Goal: Task Accomplishment & Management: Complete application form

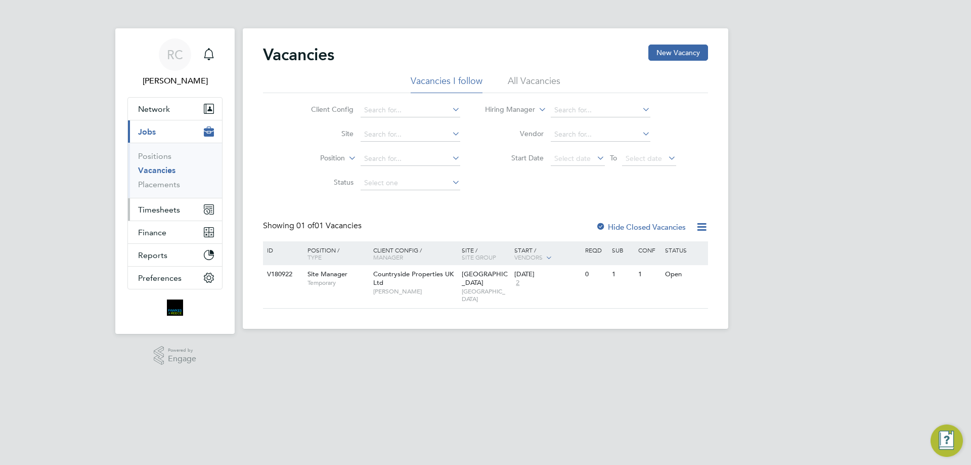
click at [161, 214] on span "Timesheets" at bounding box center [159, 210] width 42 height 10
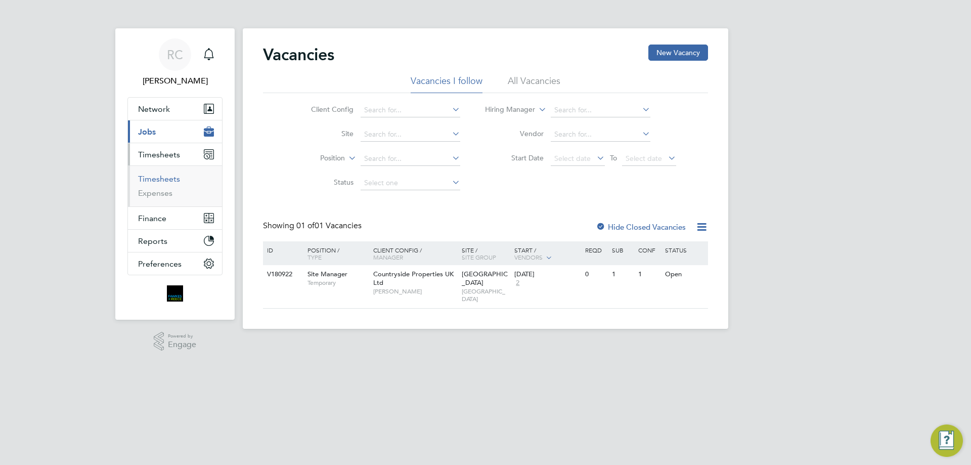
click at [159, 179] on link "Timesheets" at bounding box center [159, 179] width 42 height 10
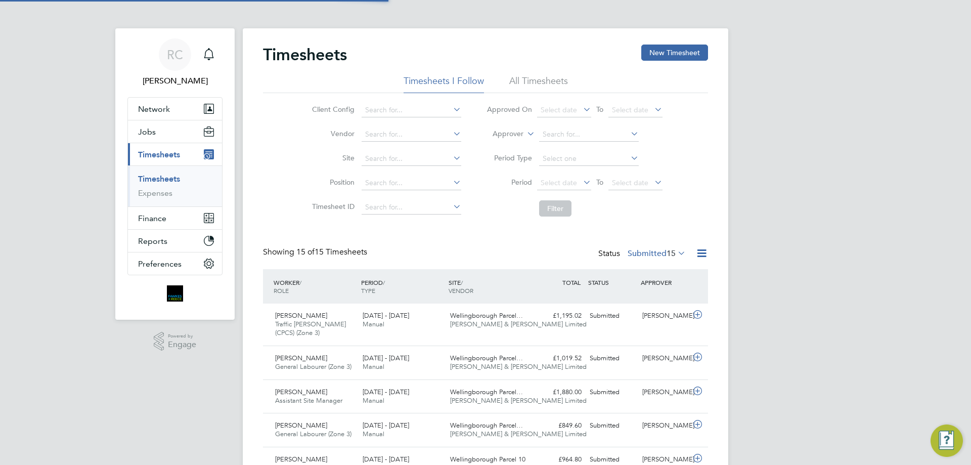
click at [520, 76] on li "All Timesheets" at bounding box center [538, 84] width 59 height 18
click at [551, 187] on span "Select date" at bounding box center [564, 184] width 54 height 14
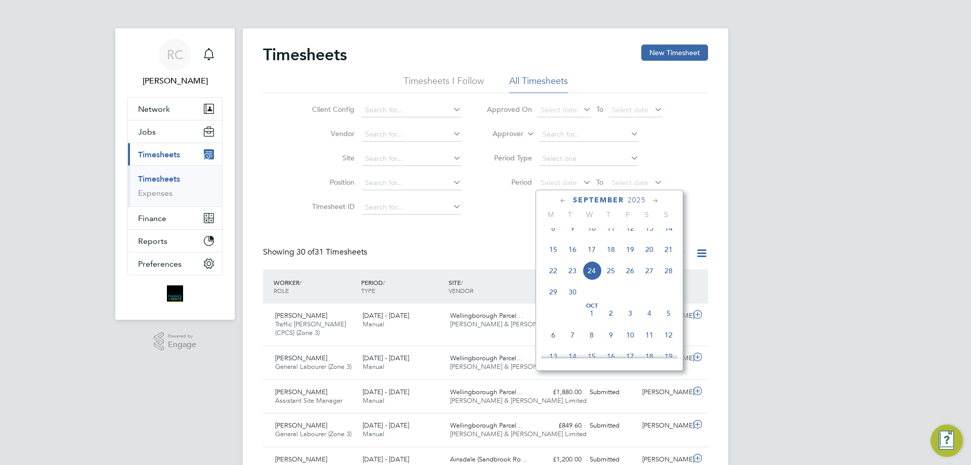
click at [553, 259] on span "15" at bounding box center [553, 249] width 19 height 19
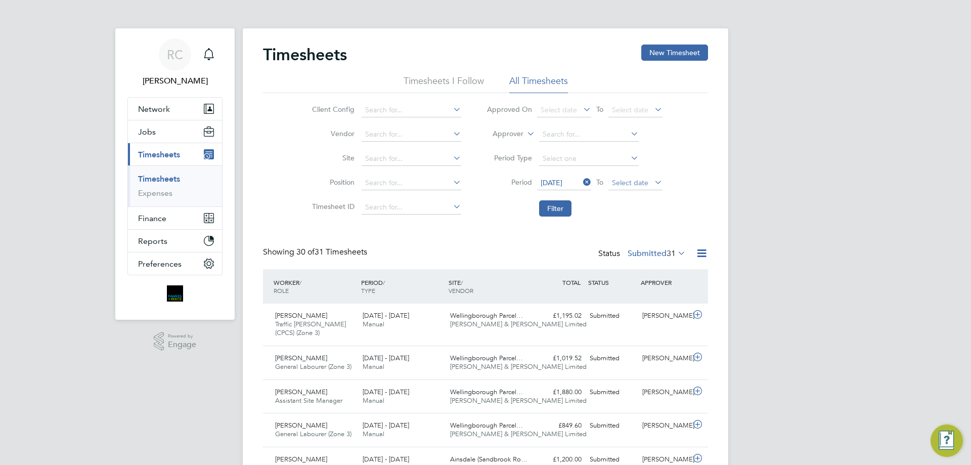
click at [640, 184] on span "Select date" at bounding box center [630, 182] width 36 height 9
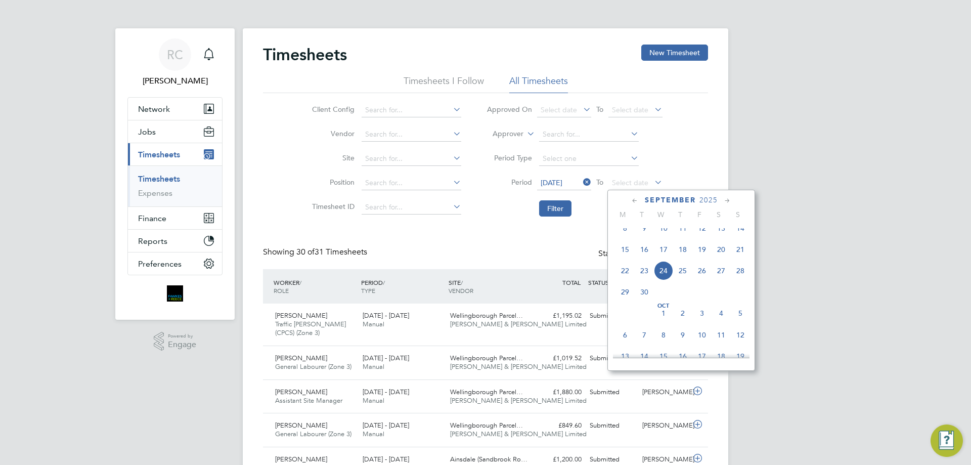
click at [741, 259] on span "21" at bounding box center [740, 249] width 19 height 19
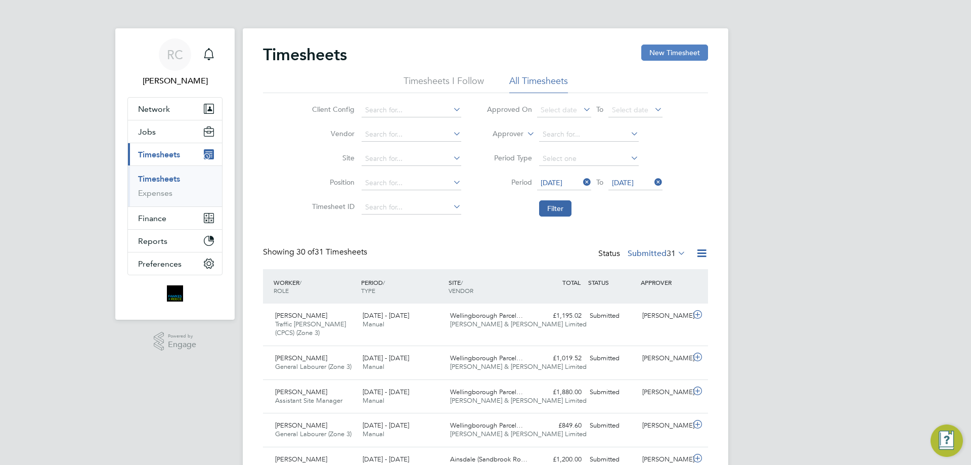
click at [666, 47] on button "New Timesheet" at bounding box center [674, 53] width 67 height 16
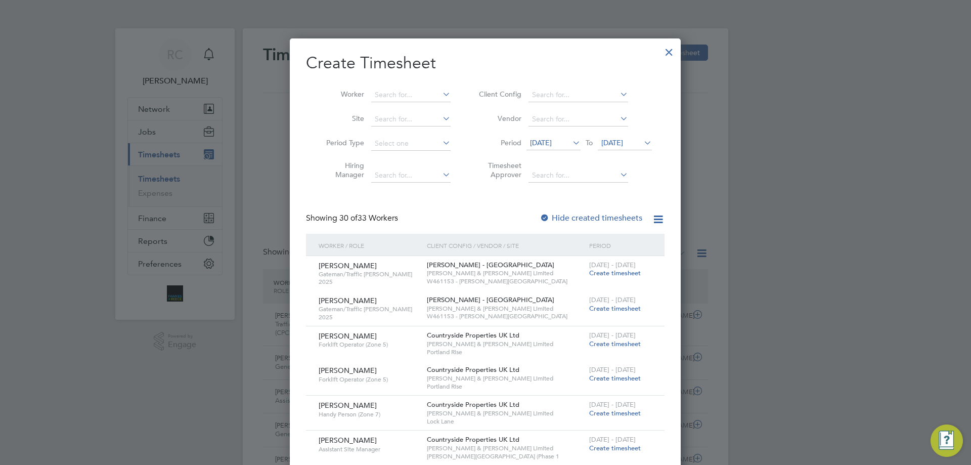
click at [570, 140] on icon at bounding box center [570, 143] width 0 height 14
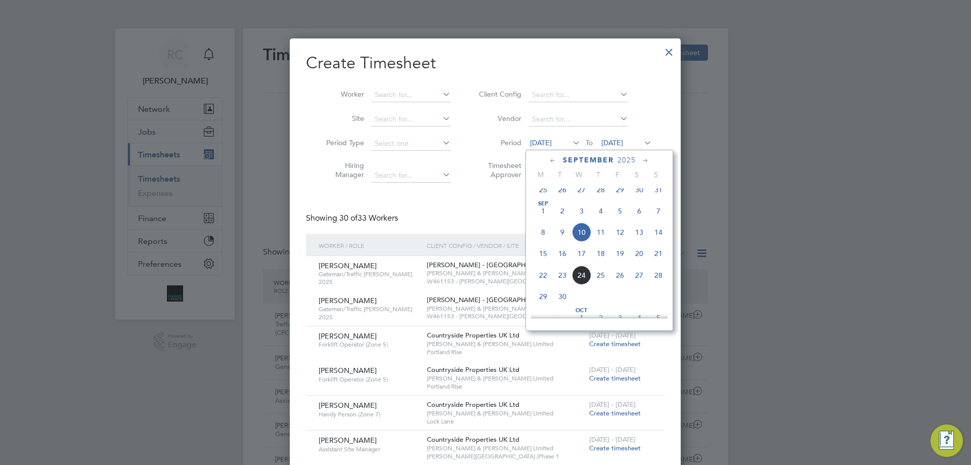
click at [540, 262] on span "15" at bounding box center [543, 253] width 19 height 19
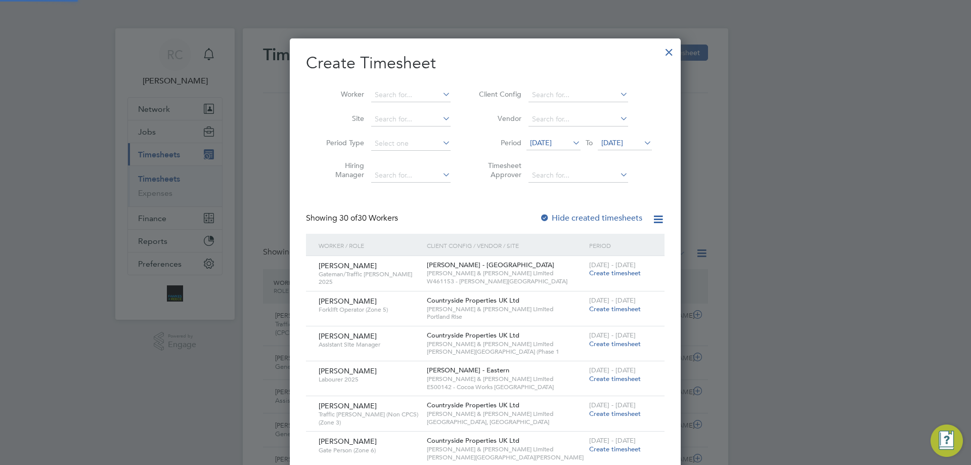
click at [609, 137] on span "17 Sep 2025" at bounding box center [625, 144] width 54 height 14
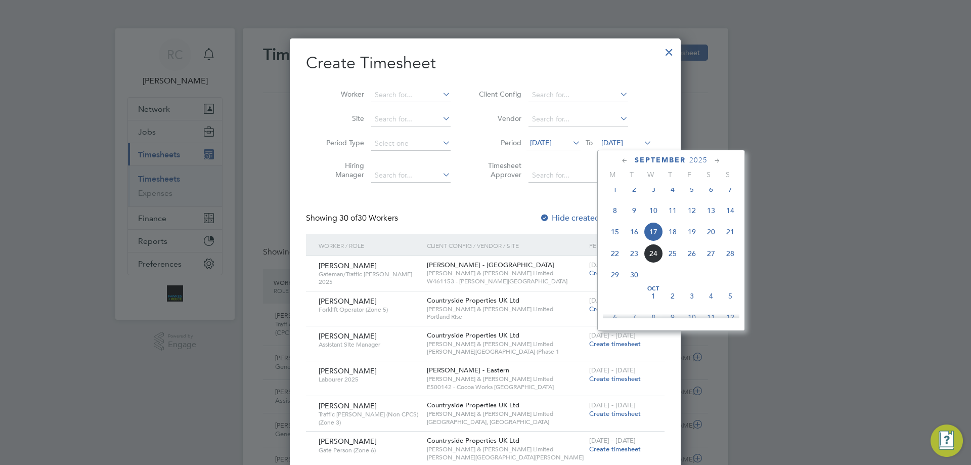
click at [728, 241] on span "21" at bounding box center [730, 231] width 19 height 19
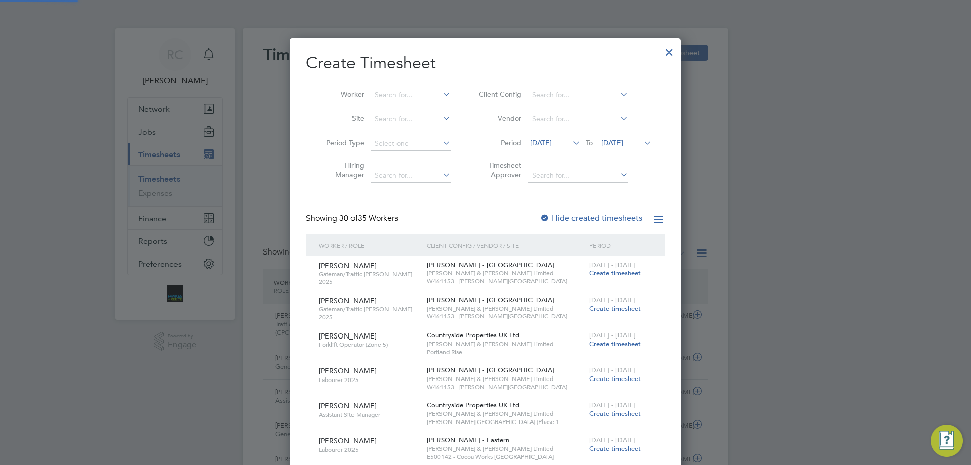
click at [545, 215] on div at bounding box center [545, 218] width 10 height 10
click at [388, 93] on input at bounding box center [410, 95] width 79 height 14
click at [401, 122] on li "Gabriel Gheorge Cap raru" at bounding box center [417, 122] width 93 height 14
type input "Gabriel Gheorge Capraru"
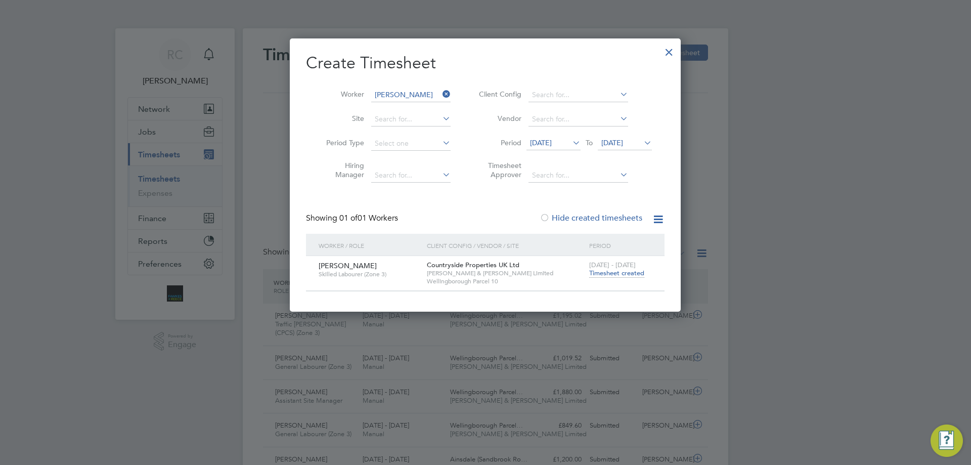
click at [614, 273] on span "Timesheet created" at bounding box center [616, 273] width 55 height 9
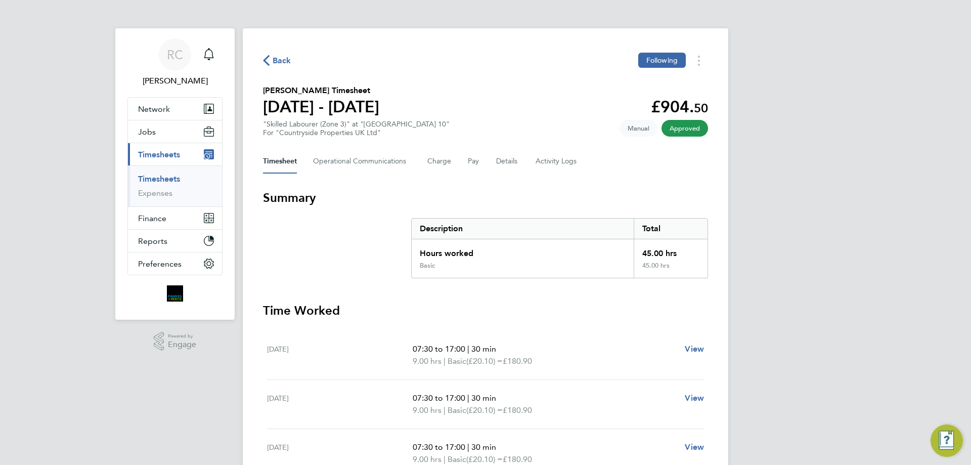
click at [159, 178] on link "Timesheets" at bounding box center [159, 179] width 42 height 10
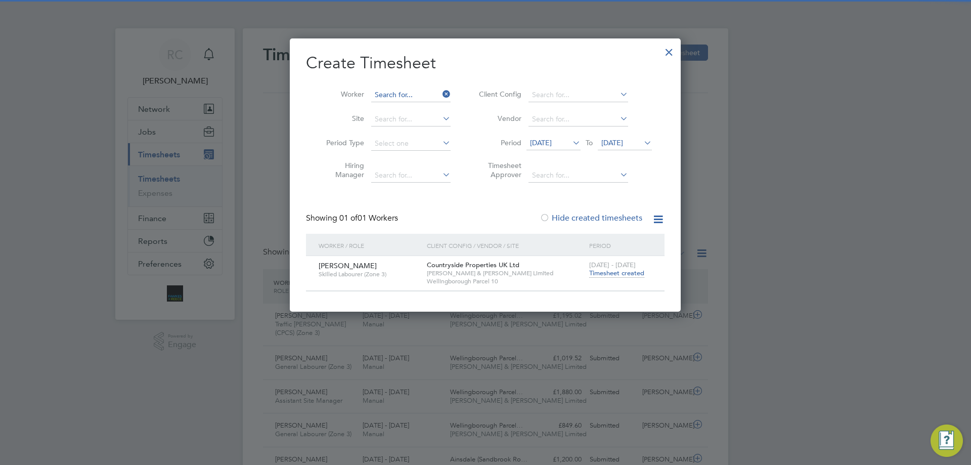
click at [413, 96] on input at bounding box center [410, 95] width 79 height 14
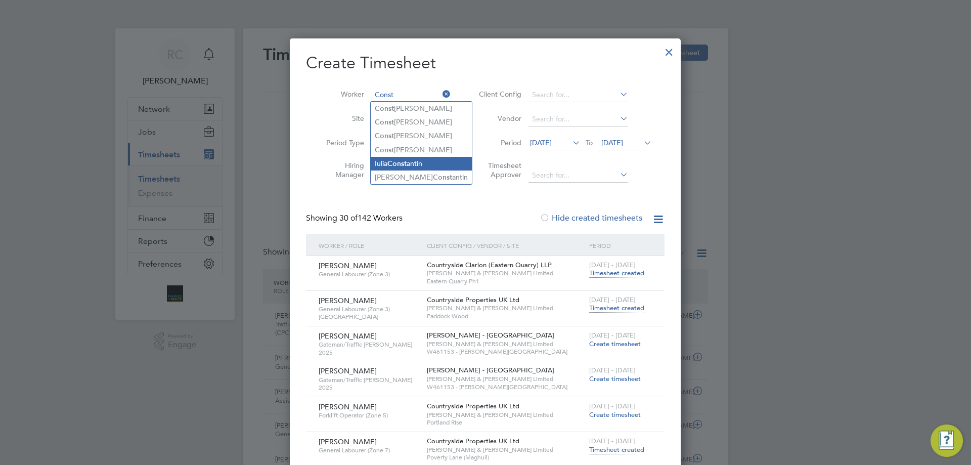
click at [415, 159] on li "Iulia Const antin" at bounding box center [421, 164] width 101 height 14
type input "Iulia Constantin"
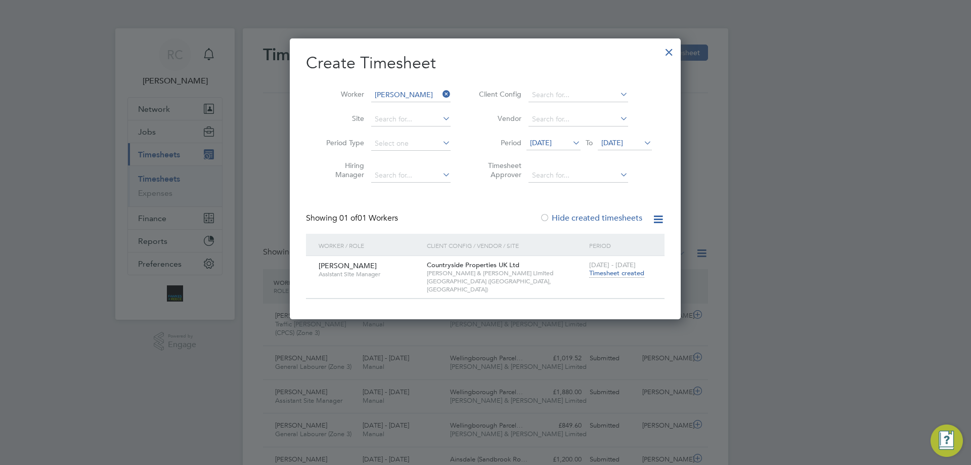
click at [627, 273] on span "Timesheet created" at bounding box center [616, 273] width 55 height 9
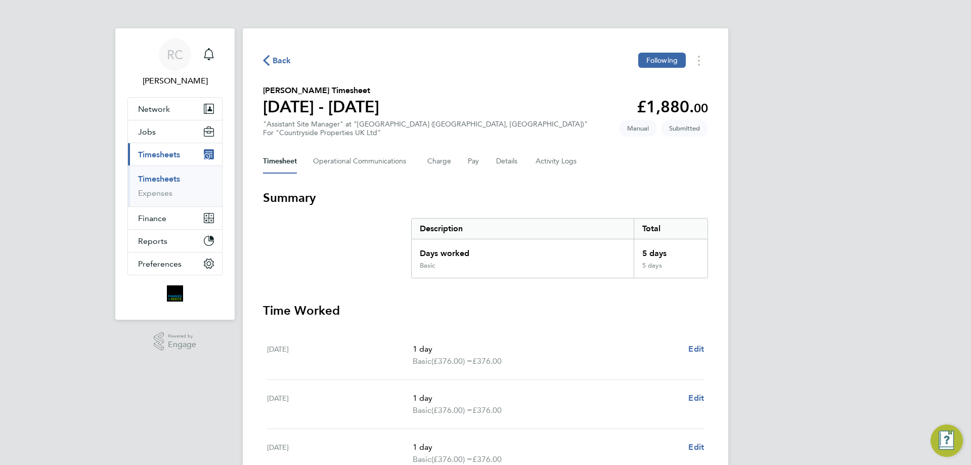
click at [160, 173] on ul "Timesheets Expenses" at bounding box center [175, 185] width 94 height 41
click at [158, 177] on link "Timesheets" at bounding box center [159, 179] width 42 height 10
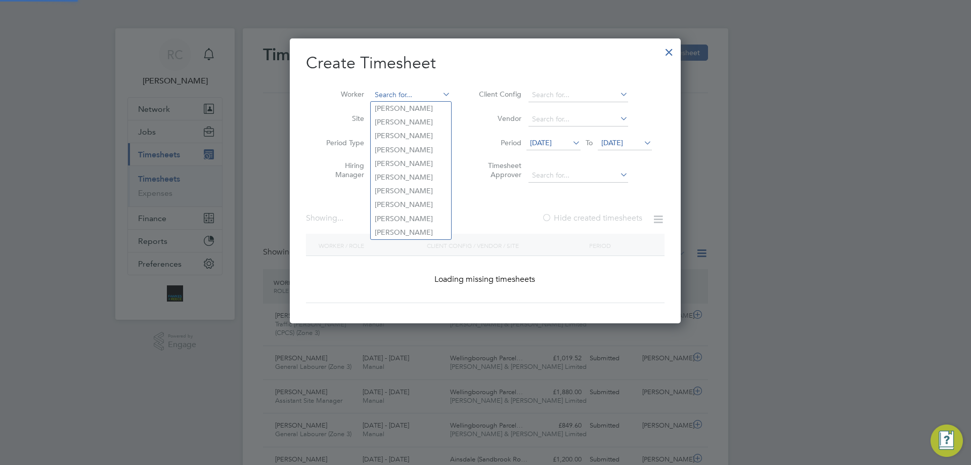
click at [390, 94] on input at bounding box center [410, 95] width 79 height 14
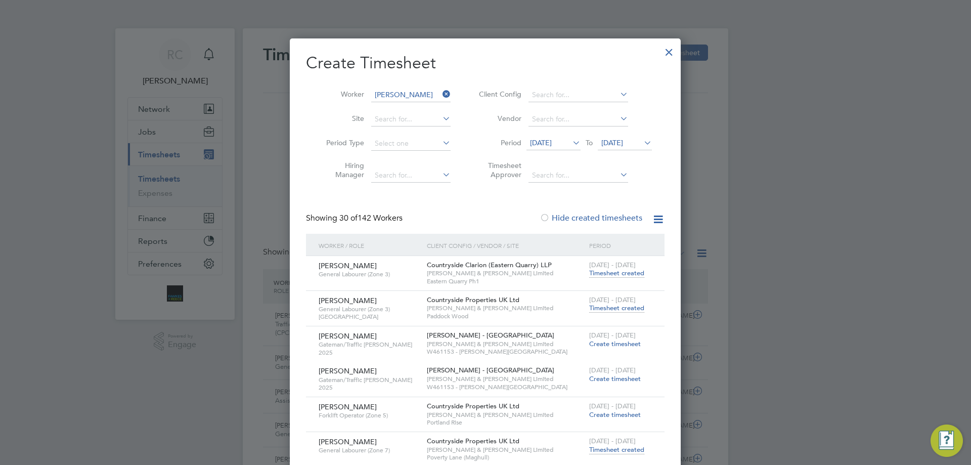
click at [393, 144] on li "Petre -Marius Cretu" at bounding box center [434, 150] width 127 height 14
type input "Petre-Marius Cretu"
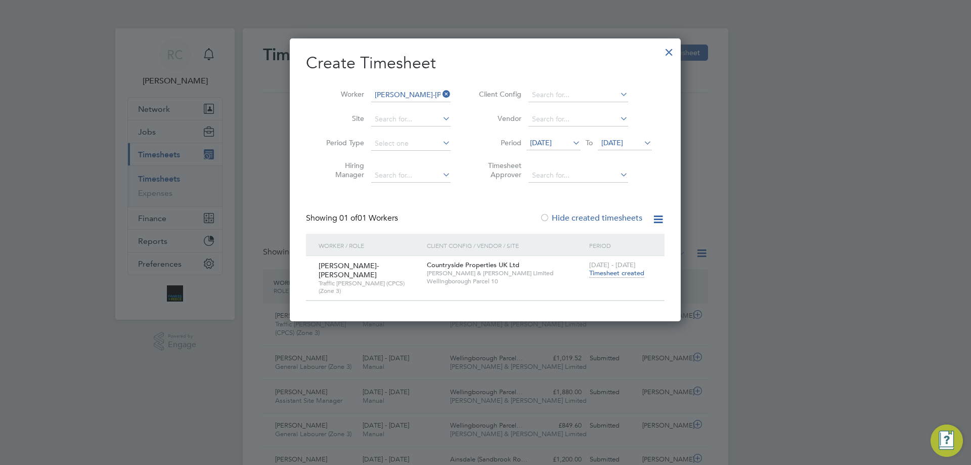
click at [618, 270] on span "Timesheet created" at bounding box center [616, 273] width 55 height 9
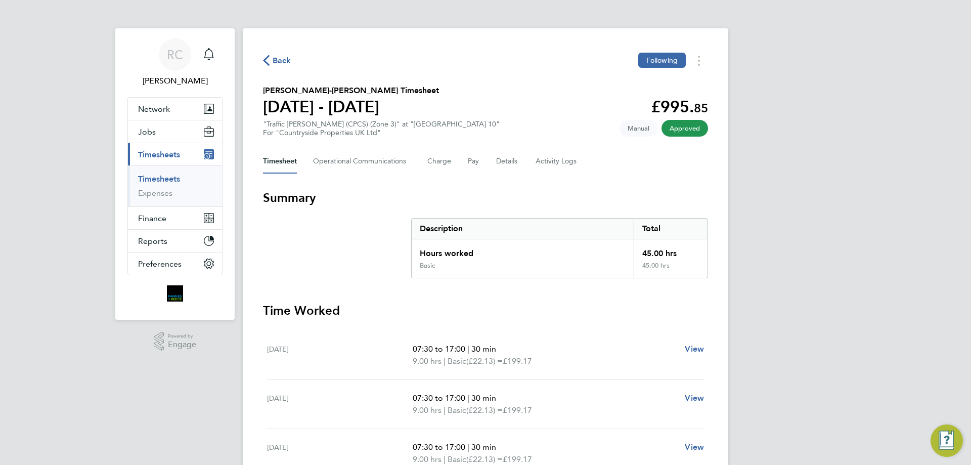
click at [154, 181] on link "Timesheets" at bounding box center [159, 179] width 42 height 10
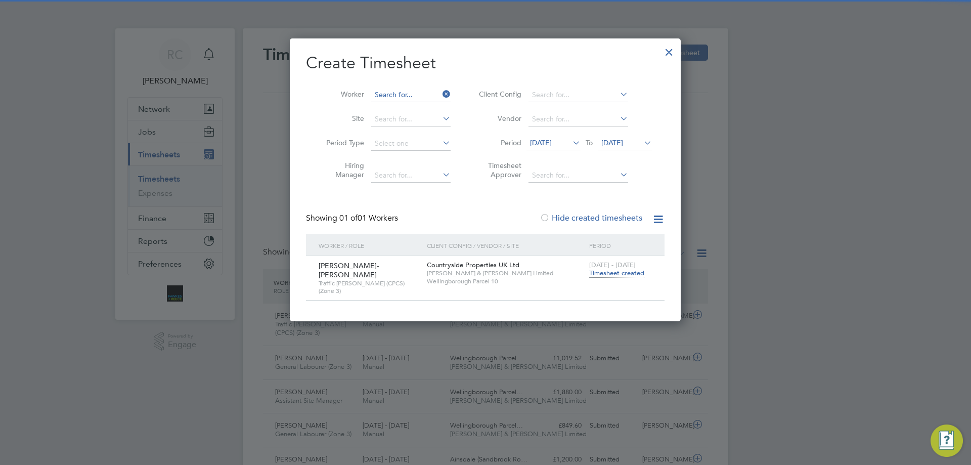
click at [402, 90] on input at bounding box center [410, 95] width 79 height 14
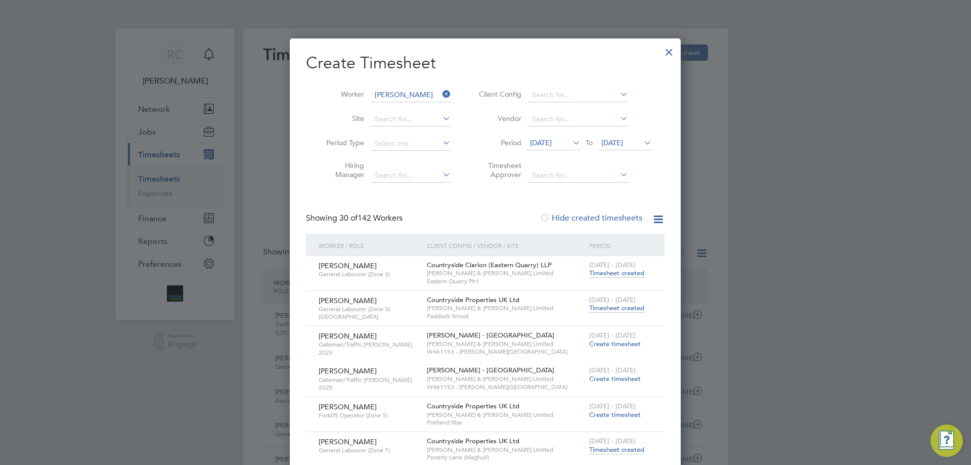
click at [403, 147] on li "Vasile Grad" at bounding box center [433, 150] width 125 height 14
type input "Vasile Grad"
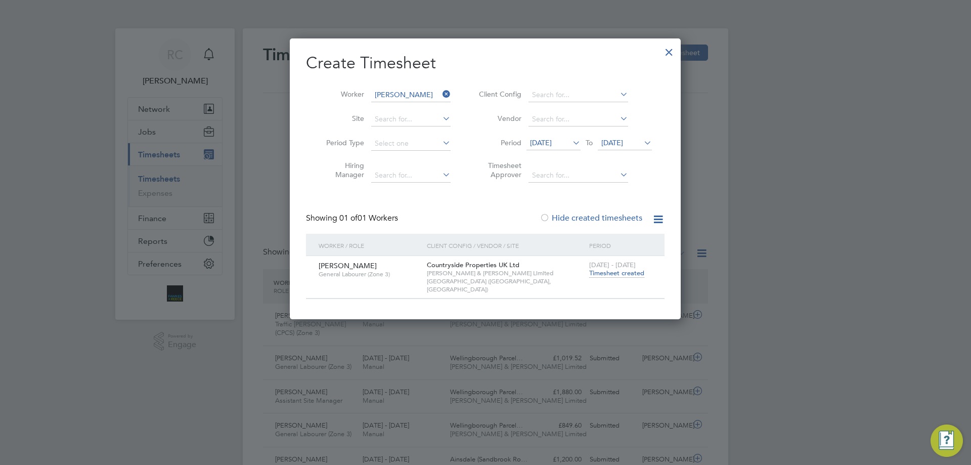
click at [619, 273] on span "Timesheet created" at bounding box center [616, 273] width 55 height 9
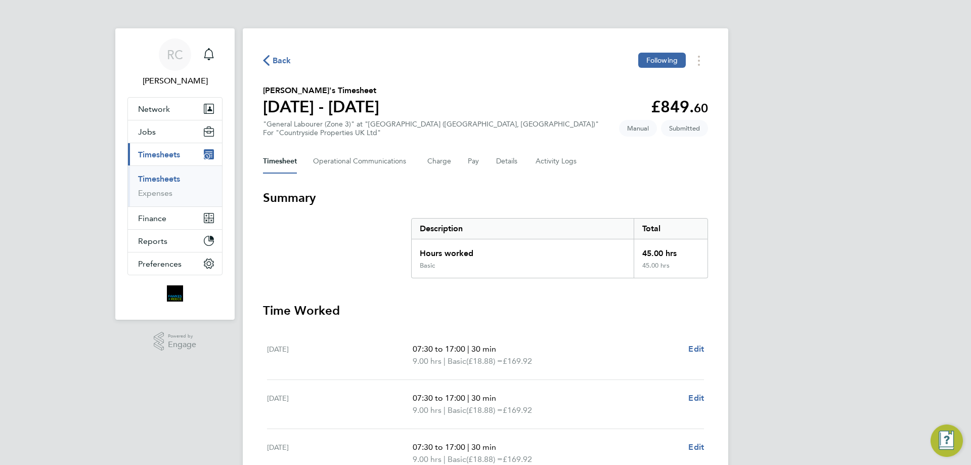
click at [179, 178] on link "Timesheets" at bounding box center [159, 179] width 42 height 10
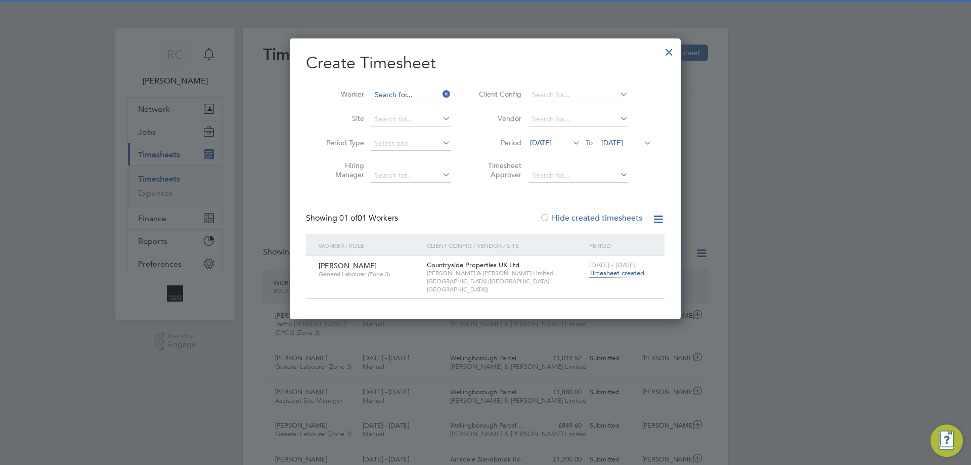
click at [399, 96] on input at bounding box center [410, 95] width 79 height 14
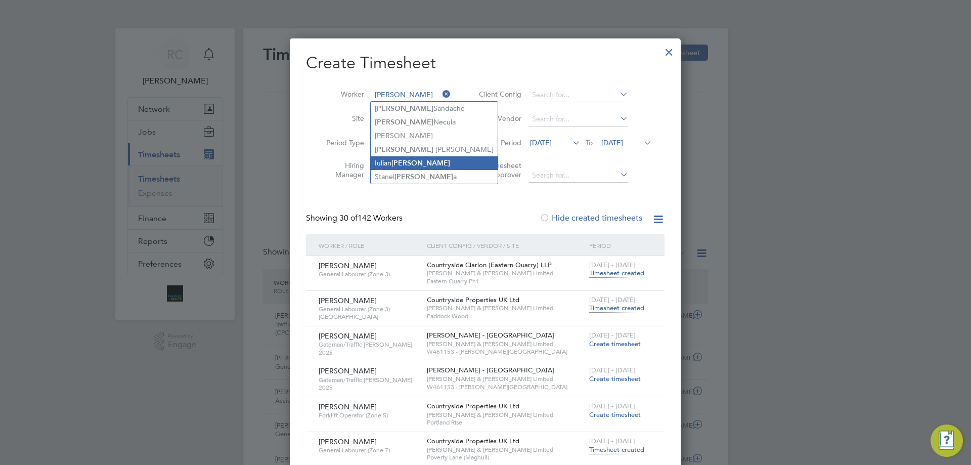
click at [400, 161] on b "Petre" at bounding box center [420, 163] width 59 height 9
type input "Iulian Petre"
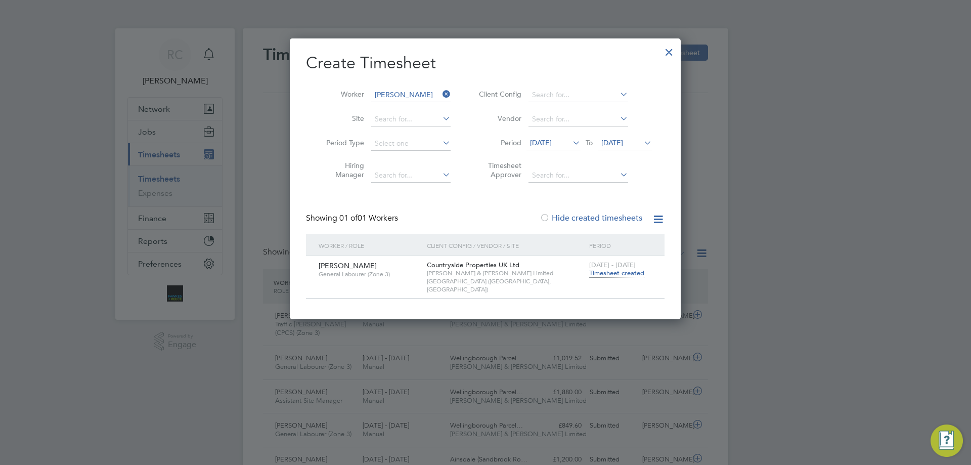
click at [614, 272] on span "Timesheet created" at bounding box center [616, 273] width 55 height 9
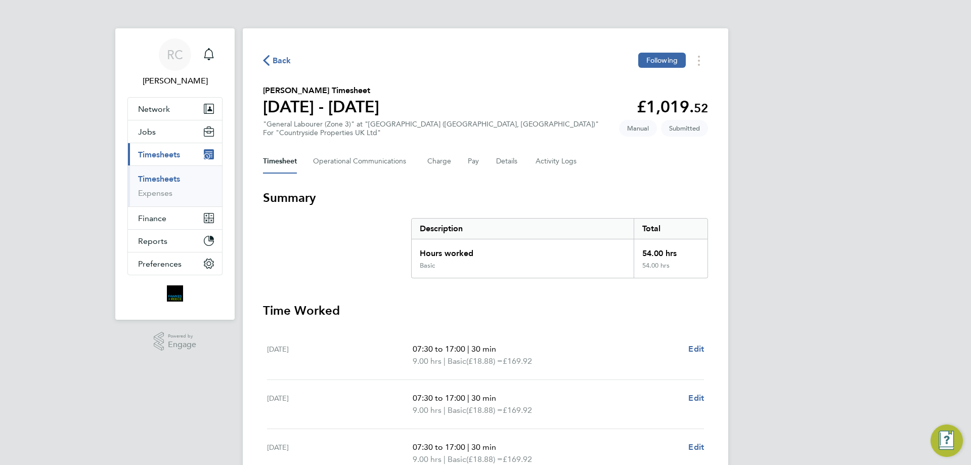
click at [167, 177] on link "Timesheets" at bounding box center [159, 179] width 42 height 10
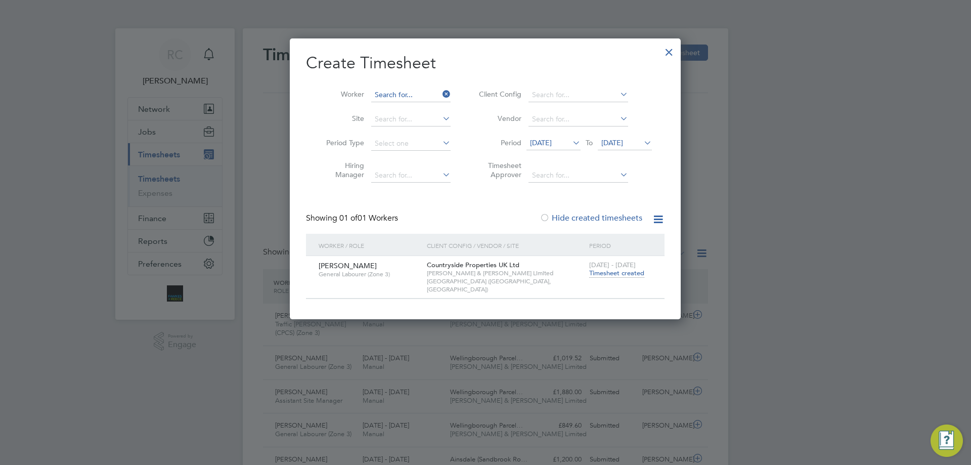
click at [401, 94] on input at bounding box center [410, 95] width 79 height 14
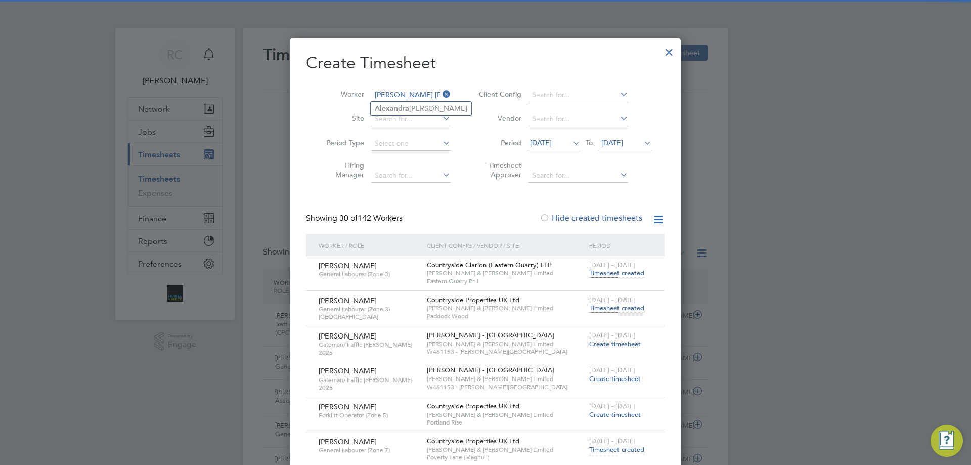
click at [375, 108] on b "Alexand ra" at bounding box center [392, 108] width 34 height 9
type input "Alexandra Rau"
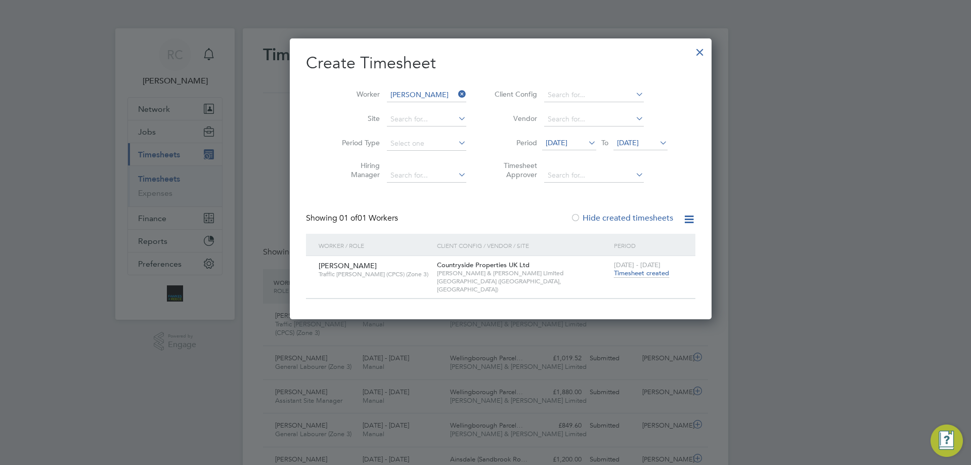
click at [614, 273] on span "Timesheet created" at bounding box center [641, 273] width 55 height 9
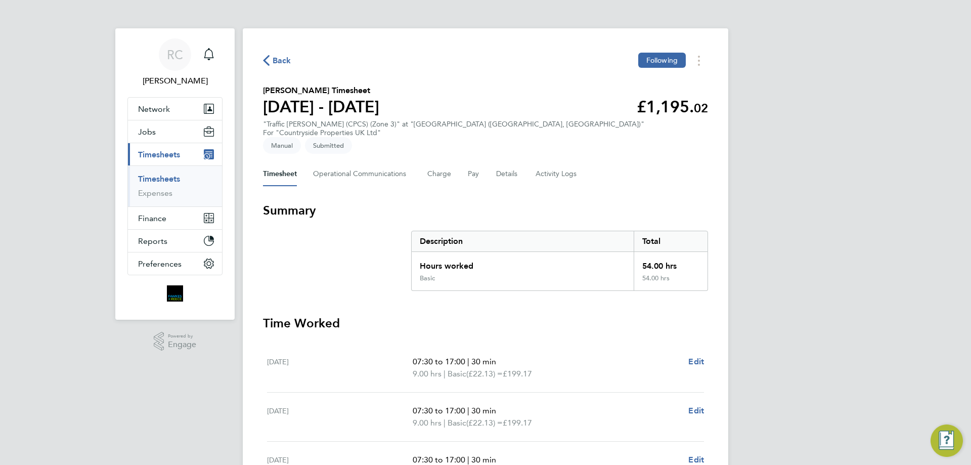
click at [168, 176] on link "Timesheets" at bounding box center [159, 179] width 42 height 10
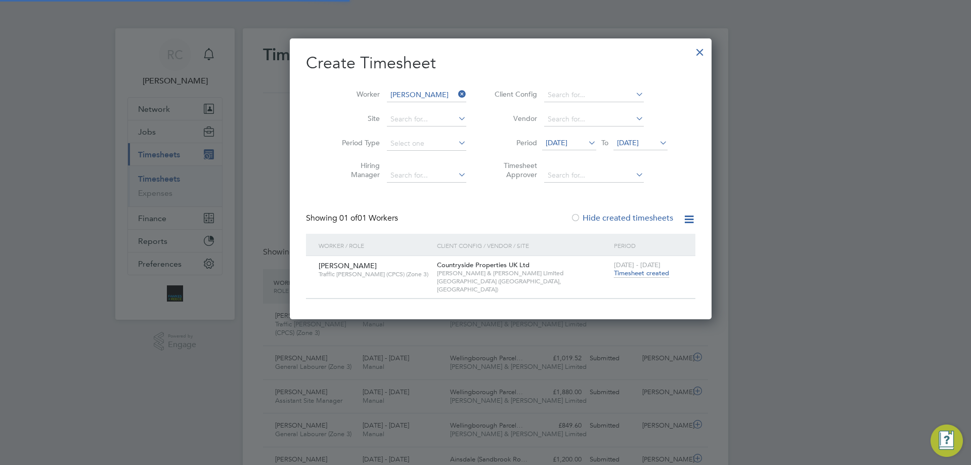
scroll to position [26, 88]
click at [691, 58] on div at bounding box center [700, 49] width 18 height 18
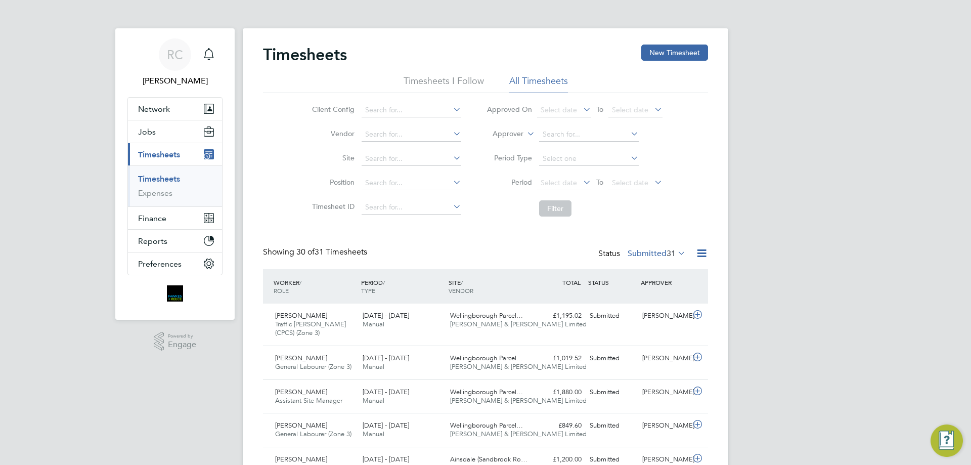
click at [676, 249] on icon at bounding box center [676, 253] width 0 height 14
click at [639, 299] on li "Submitted" at bounding box center [639, 300] width 47 height 14
